Goal: Transaction & Acquisition: Purchase product/service

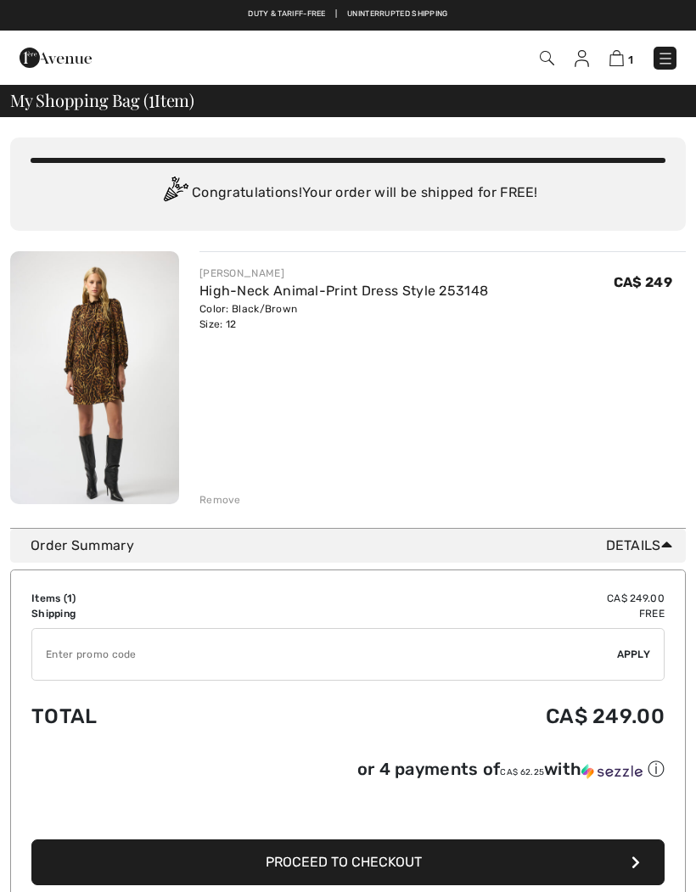
click at [220, 502] on div "Remove" at bounding box center [220, 499] width 42 height 15
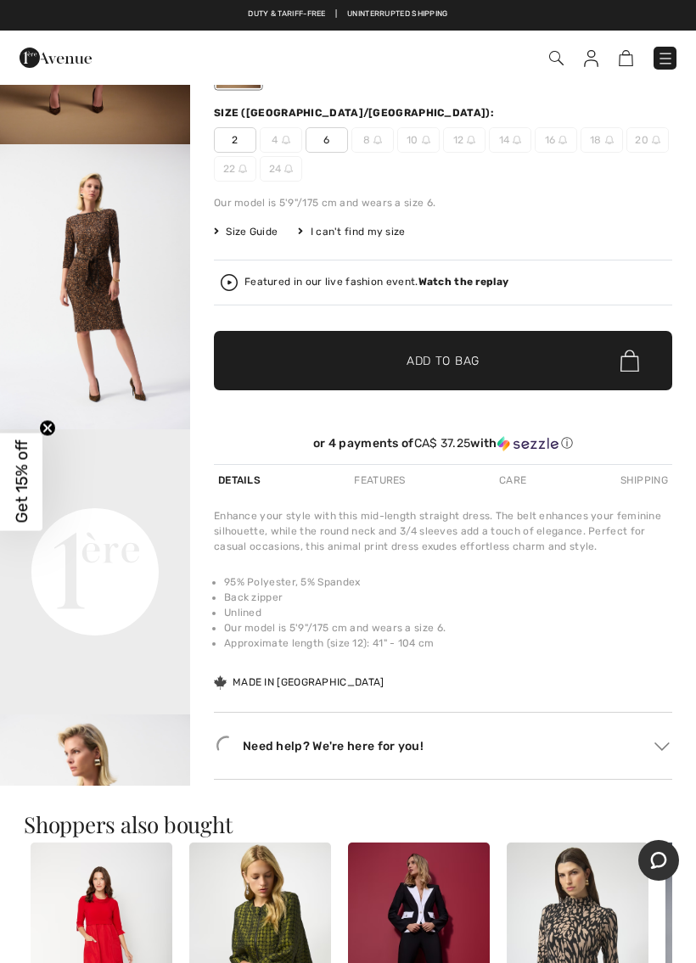
scroll to position [228, 0]
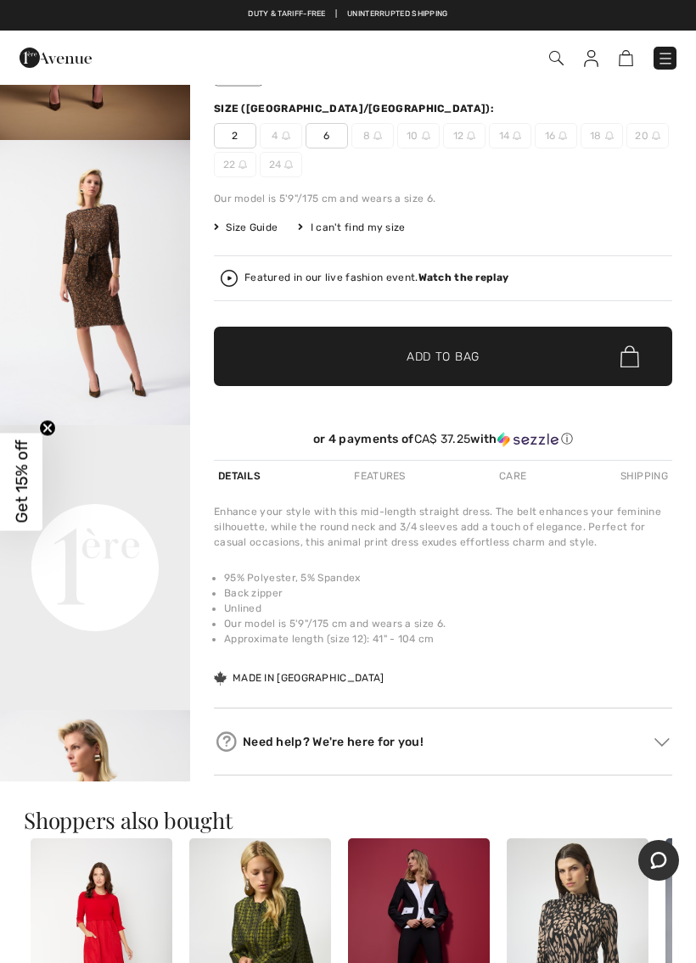
click at [141, 520] on video "Your browser does not support the video tag." at bounding box center [95, 472] width 190 height 95
click at [138, 520] on video "Your browser does not support the video tag." at bounding box center [95, 472] width 190 height 95
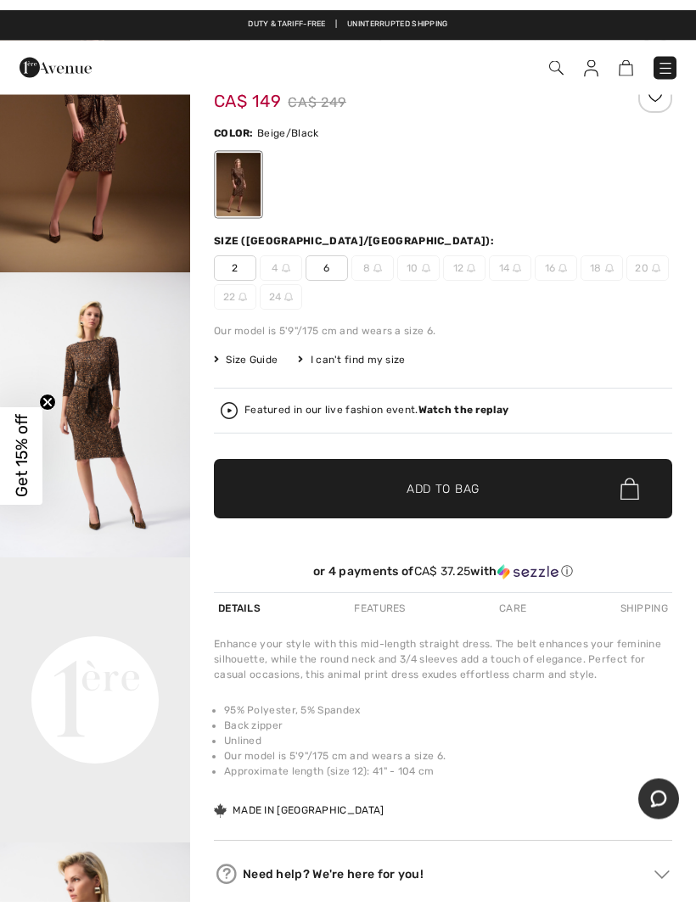
scroll to position [0, 0]
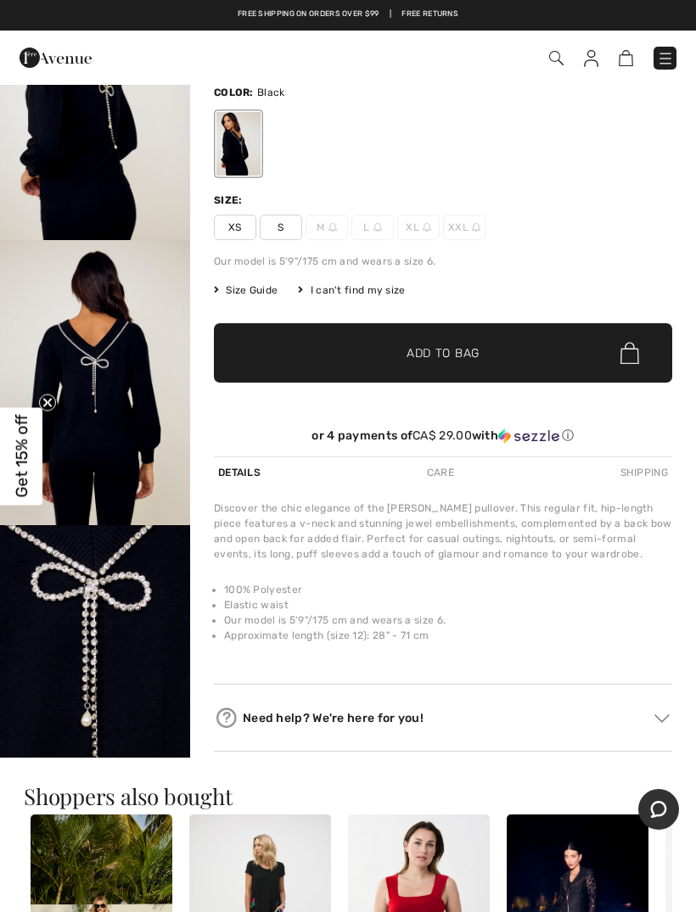
scroll to position [110, 0]
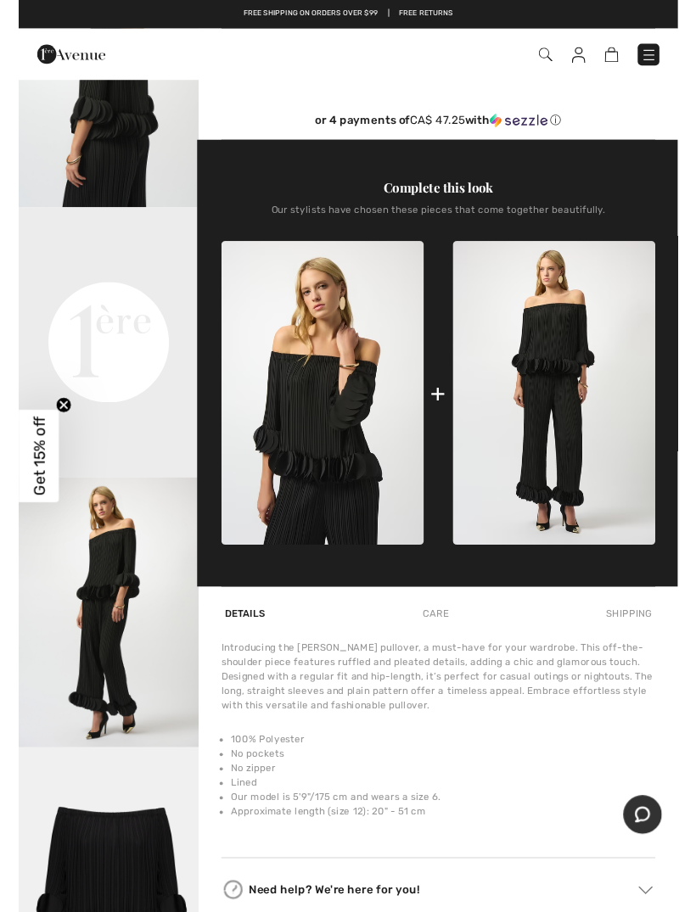
scroll to position [437, 0]
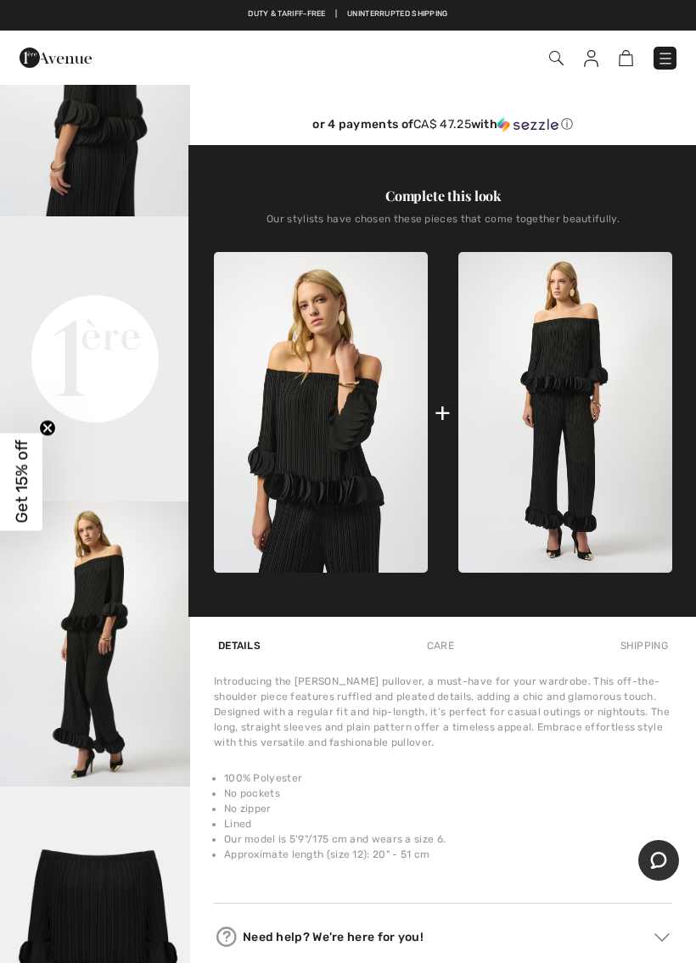
click at [116, 167] on img "2 / 4" at bounding box center [95, 73] width 190 height 285
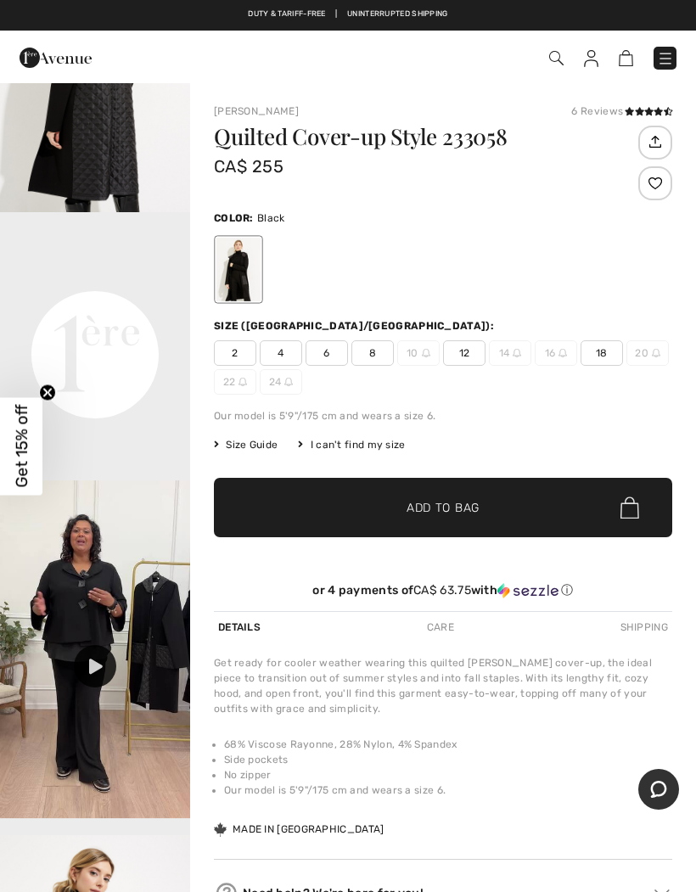
scroll to position [440, 0]
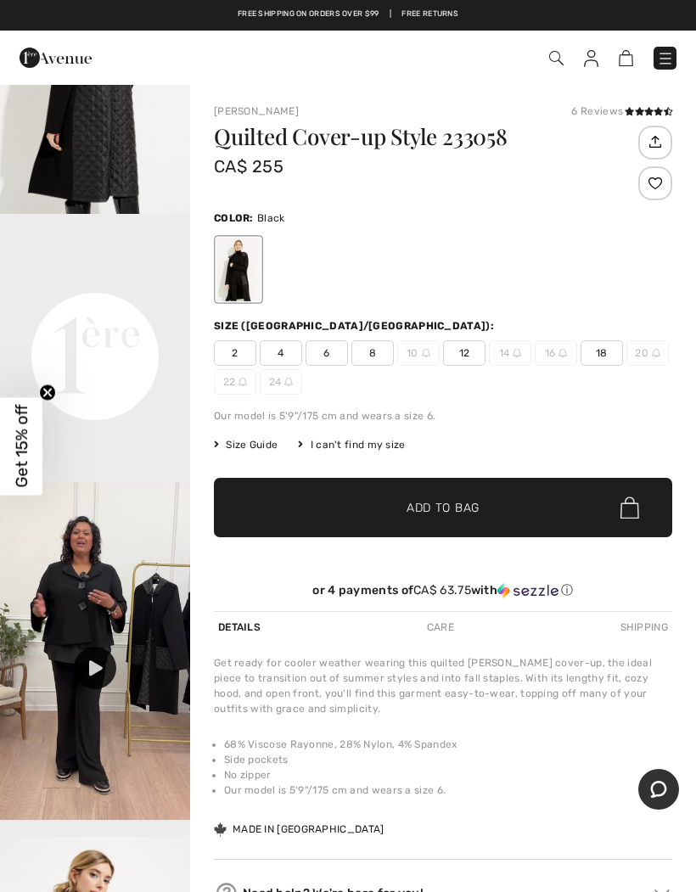
click at [139, 309] on video "Your browser does not support the video tag." at bounding box center [95, 261] width 190 height 95
click at [470, 358] on span "12" at bounding box center [464, 352] width 42 height 25
click at [455, 486] on span "✔ Added to Bag Add to Bag" at bounding box center [443, 507] width 458 height 59
click at [98, 629] on img at bounding box center [95, 651] width 190 height 338
click at [121, 309] on video "Your browser does not support the video tag." at bounding box center [95, 261] width 190 height 95
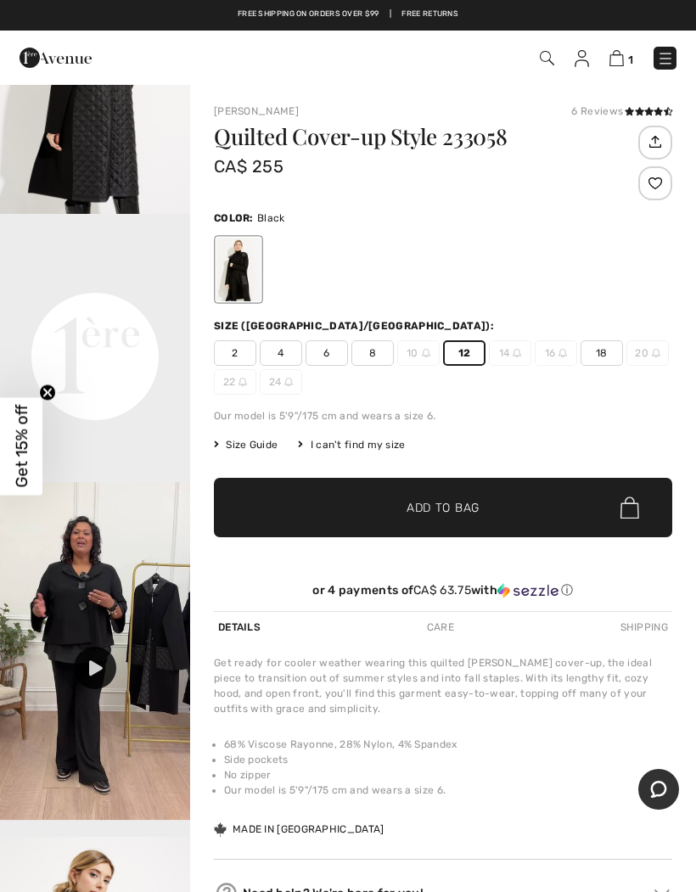
click at [131, 309] on video "Your browser does not support the video tag." at bounding box center [95, 261] width 190 height 95
click at [140, 309] on video "Your browser does not support the video tag." at bounding box center [95, 261] width 190 height 95
click at [142, 309] on video "Your browser does not support the video tag." at bounding box center [95, 261] width 190 height 95
click at [140, 309] on video "Your browser does not support the video tag." at bounding box center [95, 261] width 190 height 95
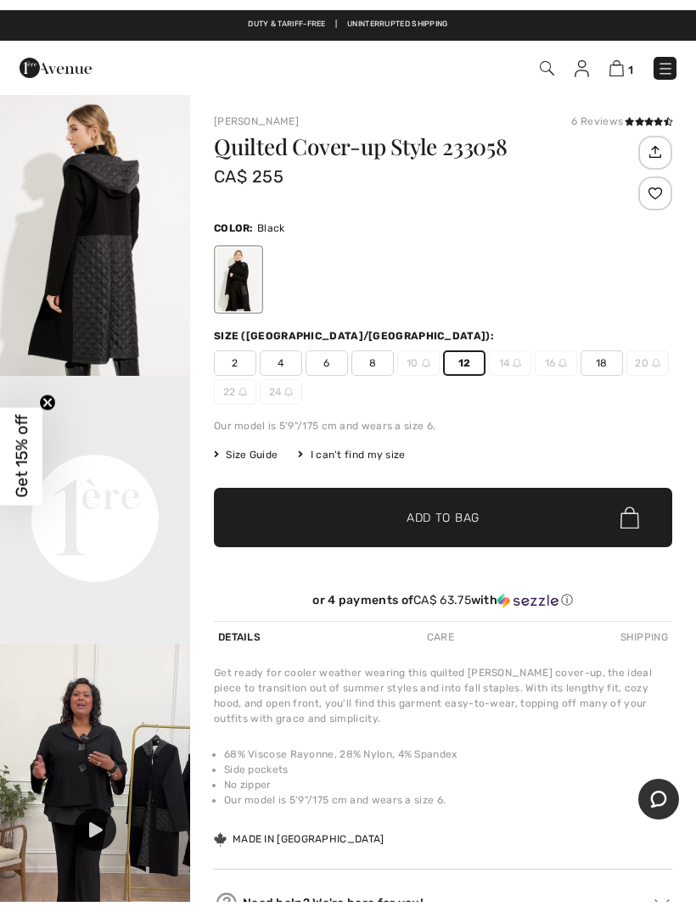
scroll to position [265, 0]
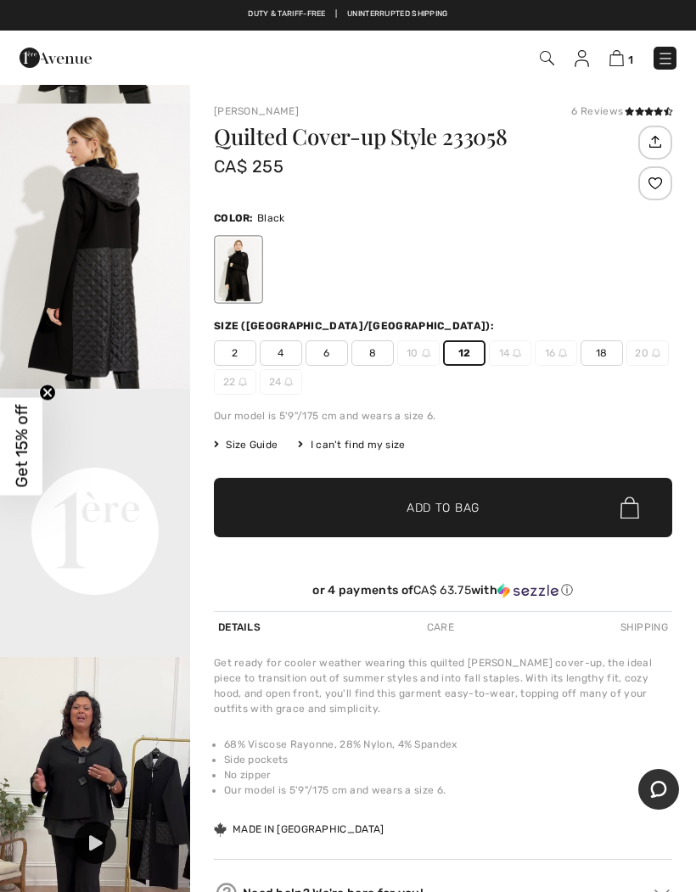
click at [121, 261] on img "2 / 6" at bounding box center [95, 246] width 190 height 285
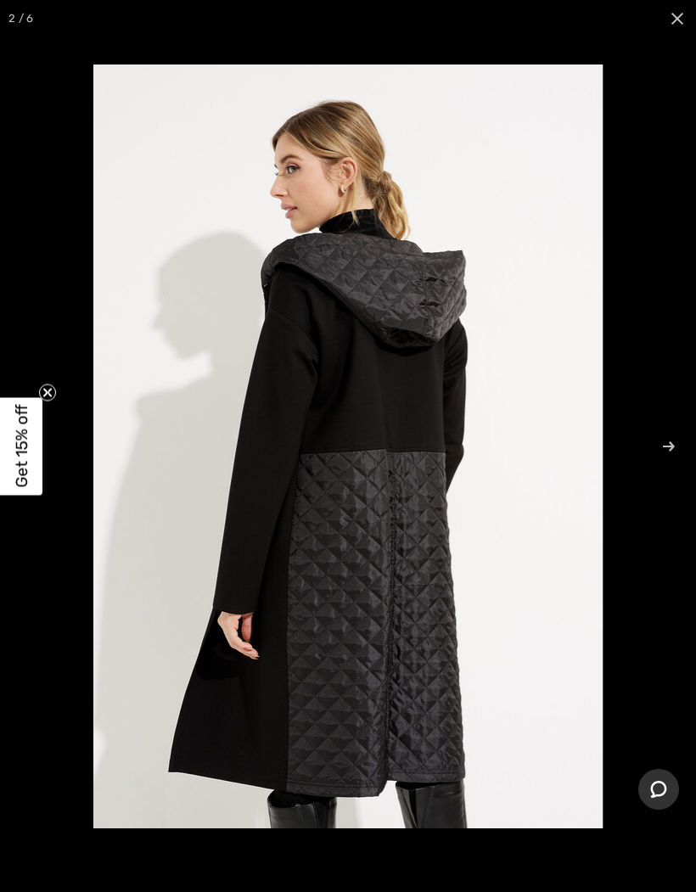
click at [40, 440] on span "Get 15% off" at bounding box center [21, 446] width 42 height 98
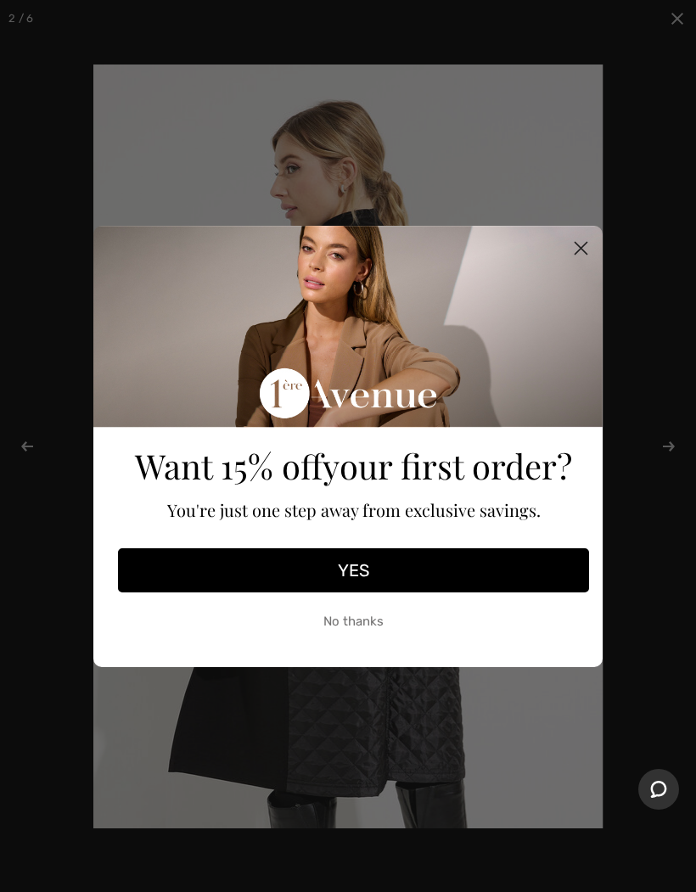
click at [376, 563] on button "YES" at bounding box center [353, 570] width 471 height 44
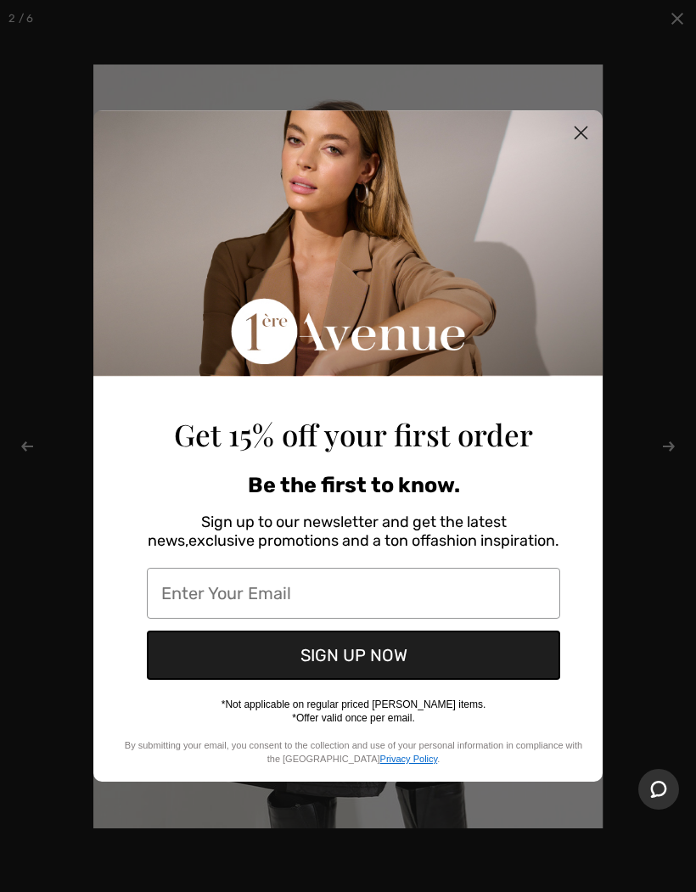
click at [578, 134] on icon "Close dialog" at bounding box center [581, 132] width 12 height 12
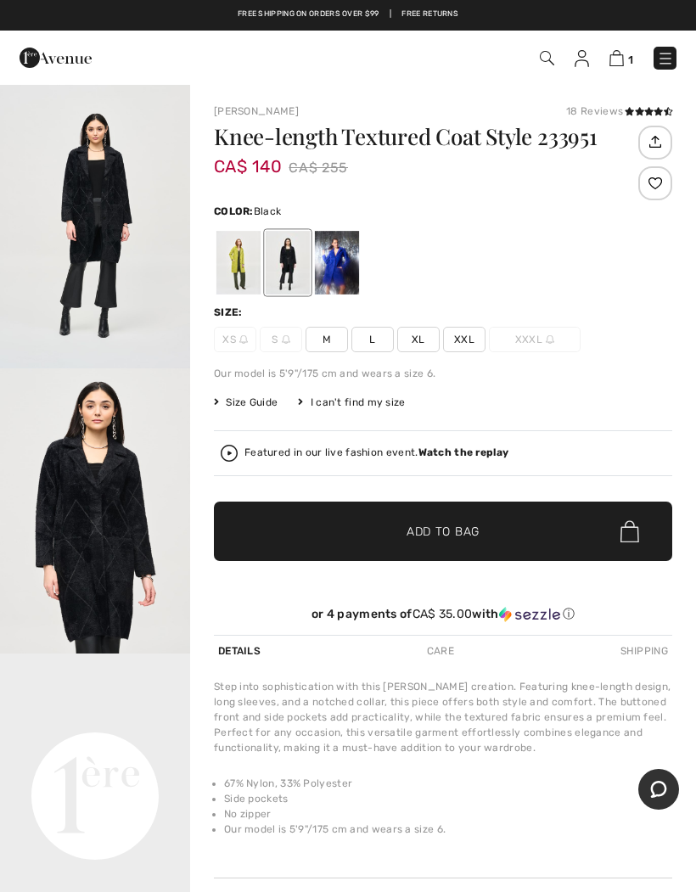
click at [121, 221] on img "1 / 4" at bounding box center [95, 225] width 190 height 285
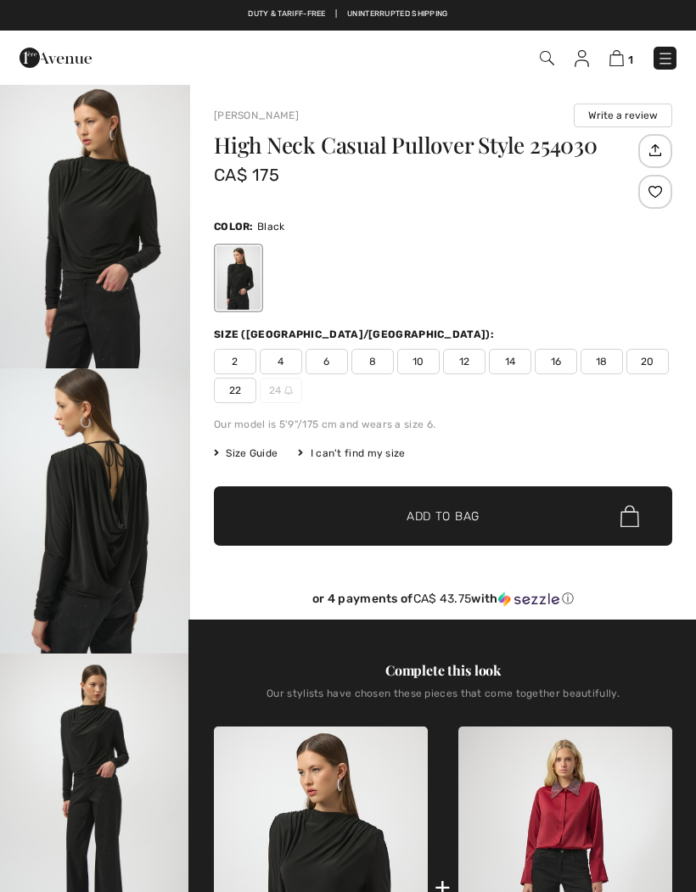
checkbox input "true"
click at [124, 521] on img "2 / 4" at bounding box center [95, 510] width 190 height 285
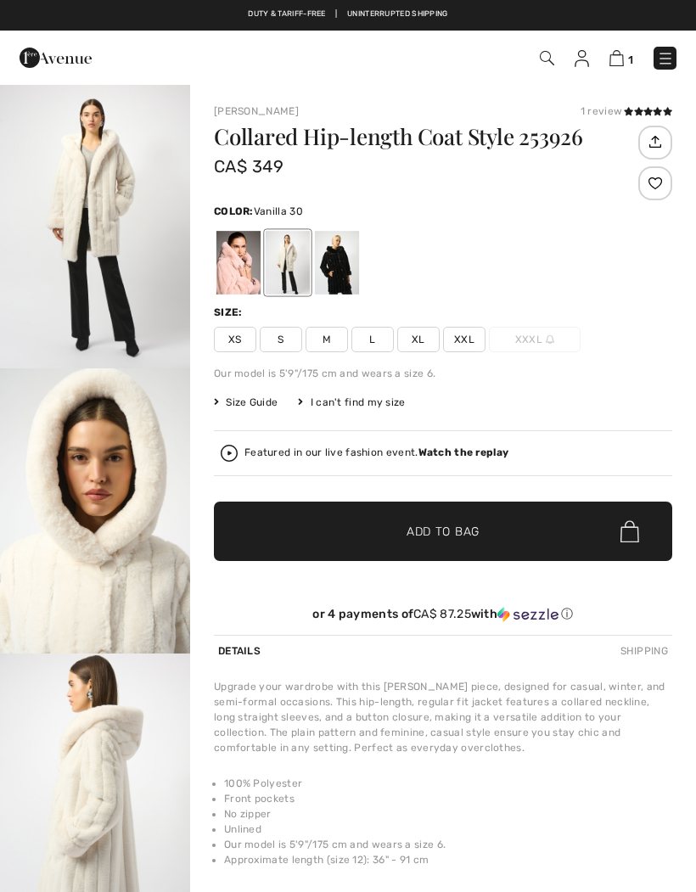
checkbox input "true"
click at [337, 270] on div at bounding box center [337, 263] width 44 height 64
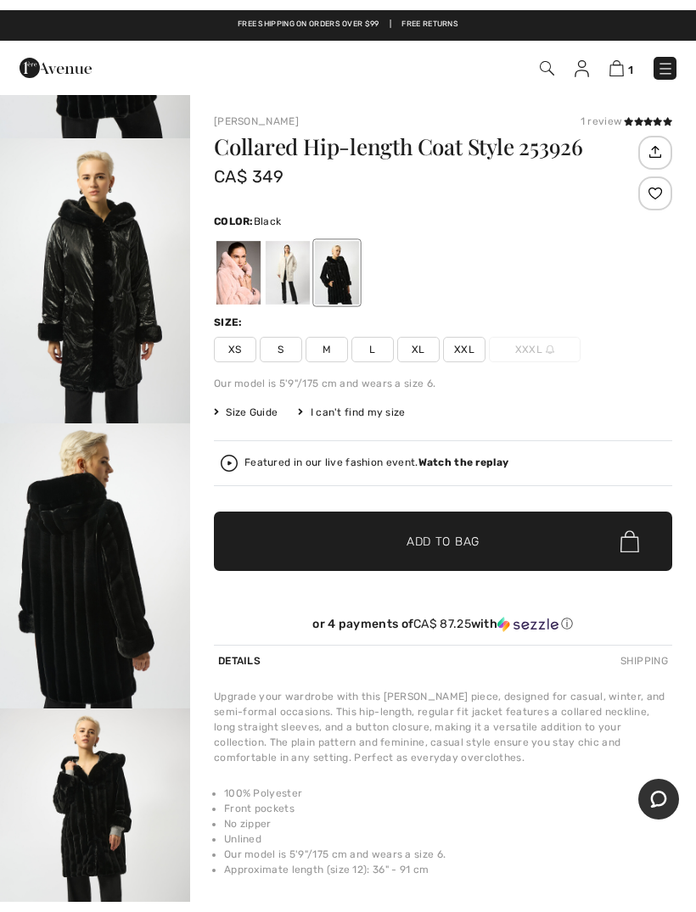
scroll to position [260, 0]
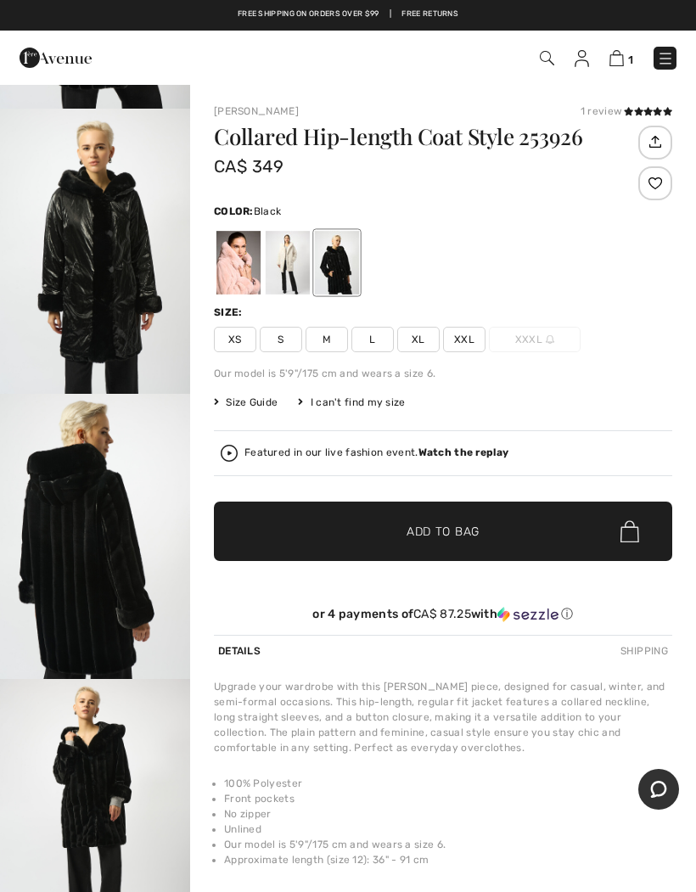
click at [123, 772] on img "4 / 5" at bounding box center [95, 821] width 190 height 285
